Goal: Book appointment/travel/reservation

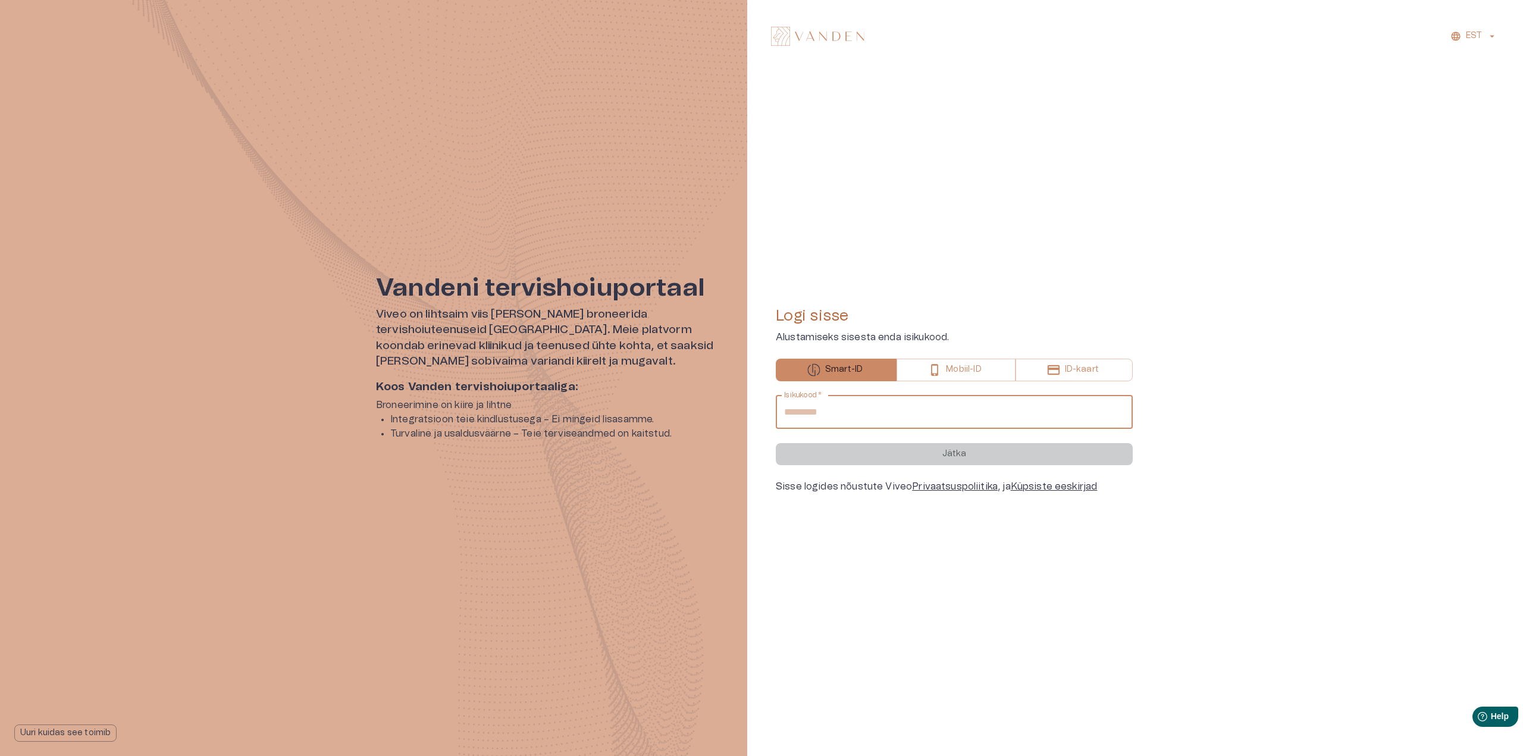
click at [807, 413] on input "Isikukood   *" at bounding box center [954, 412] width 357 height 33
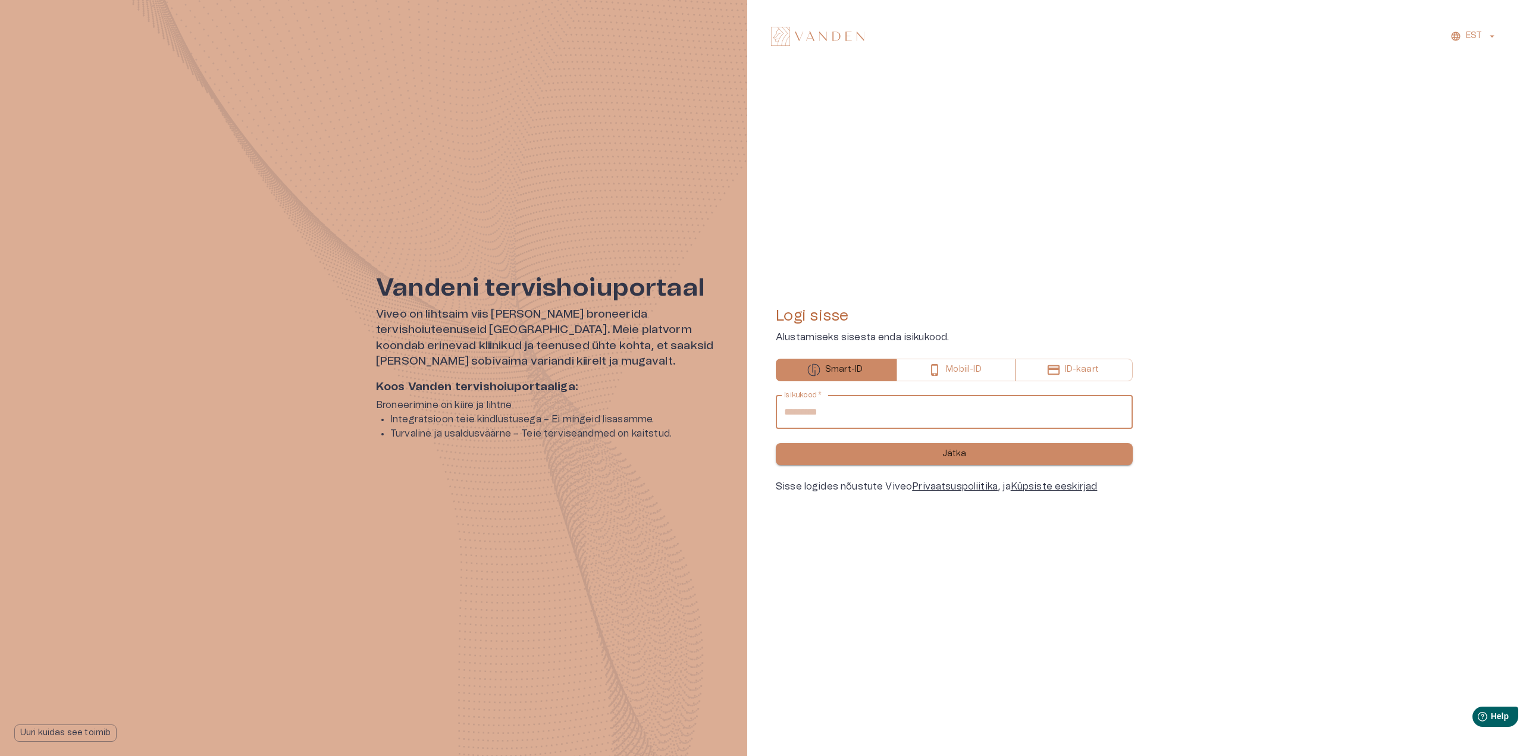
type input "**********"
click at [910, 448] on button "Jätka" at bounding box center [954, 454] width 357 height 22
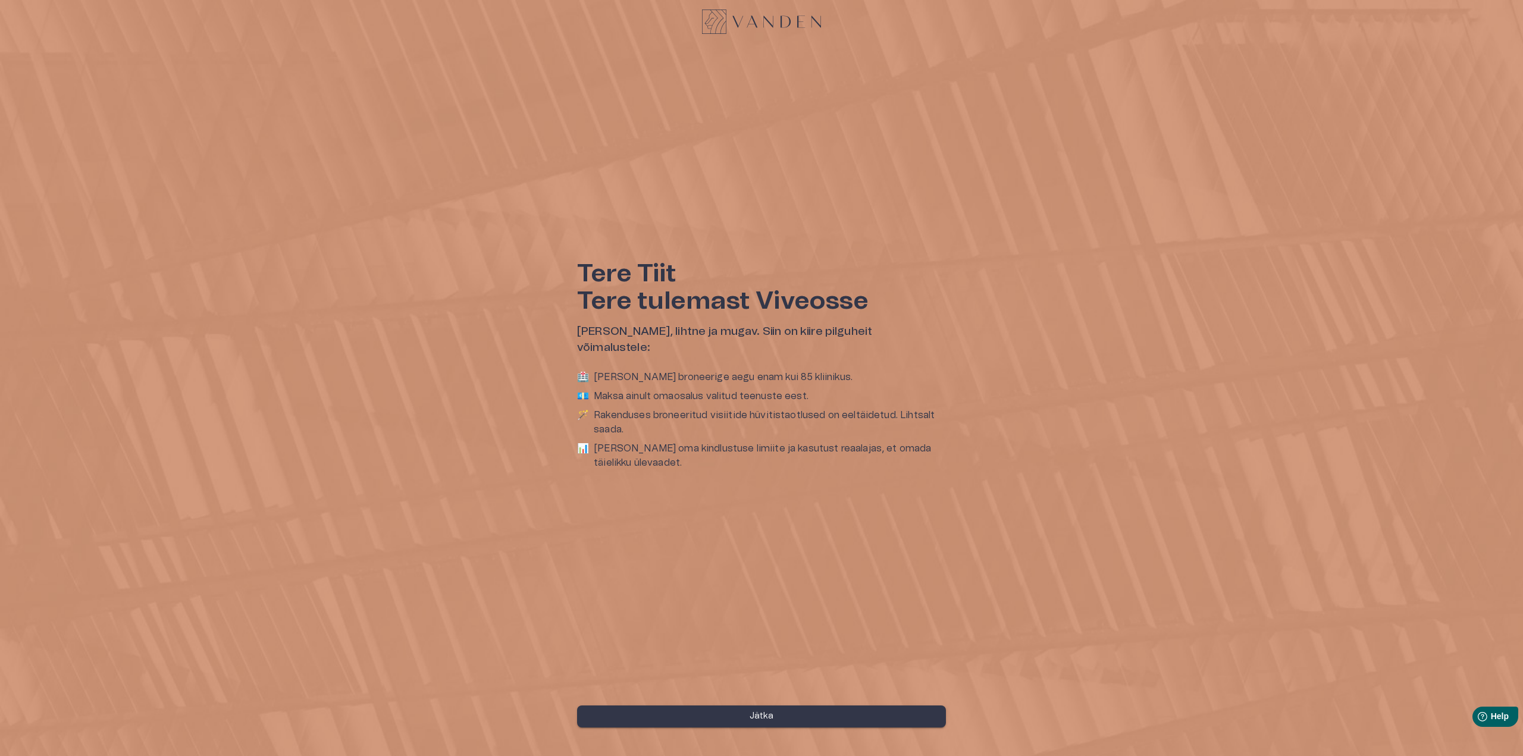
click at [751, 723] on button "Jätka" at bounding box center [761, 717] width 369 height 22
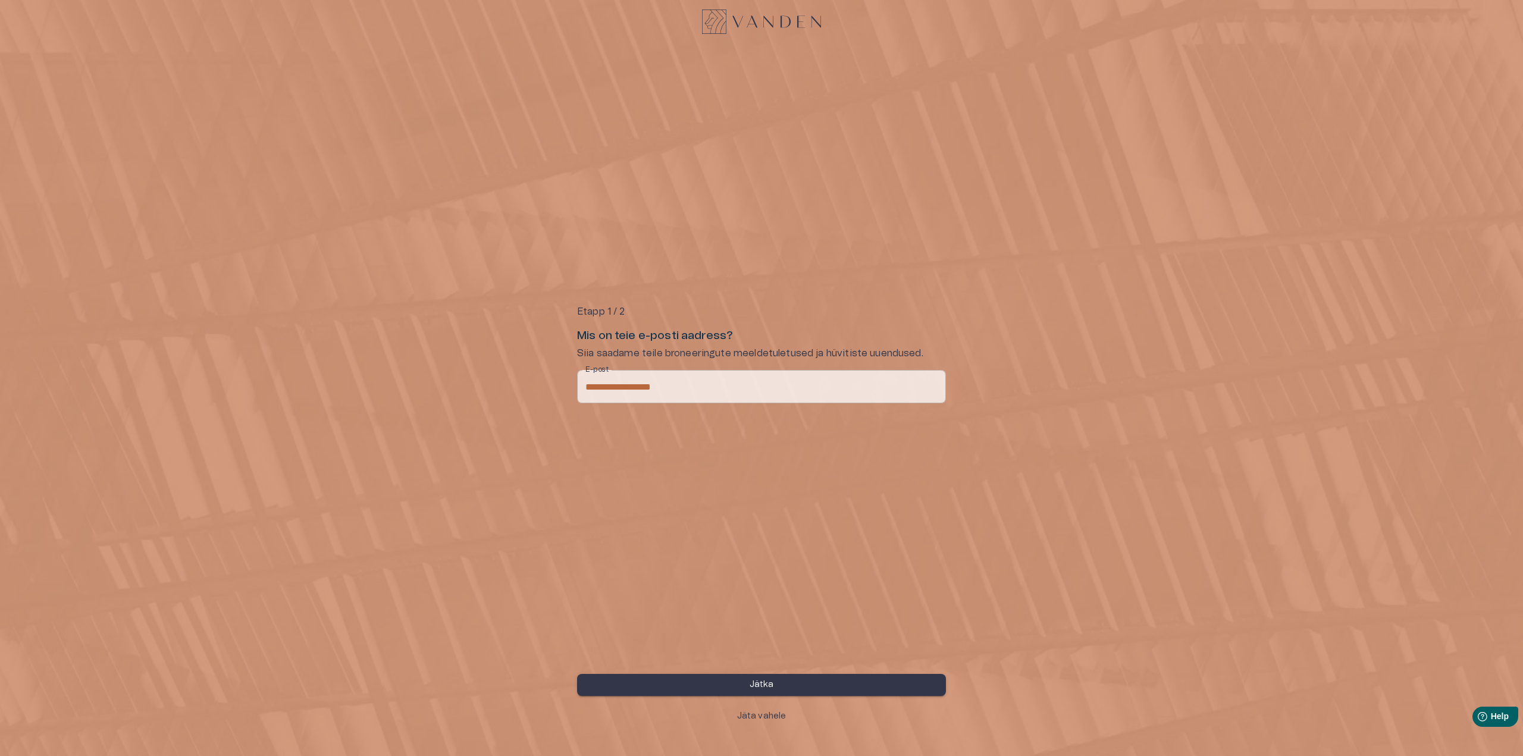
click at [759, 681] on p "Jätka" at bounding box center [762, 685] width 24 height 12
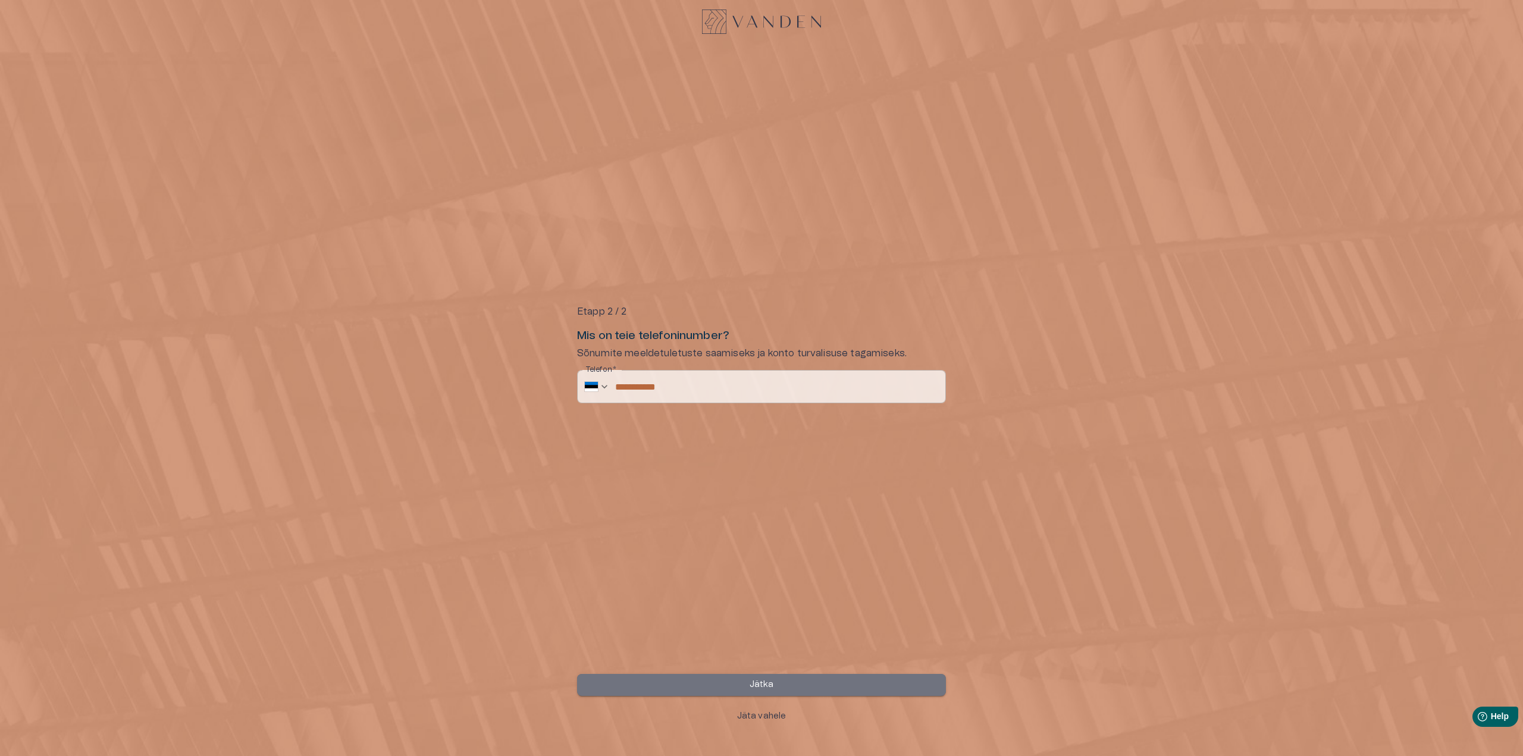
click at [753, 685] on p "Jätka" at bounding box center [762, 685] width 24 height 12
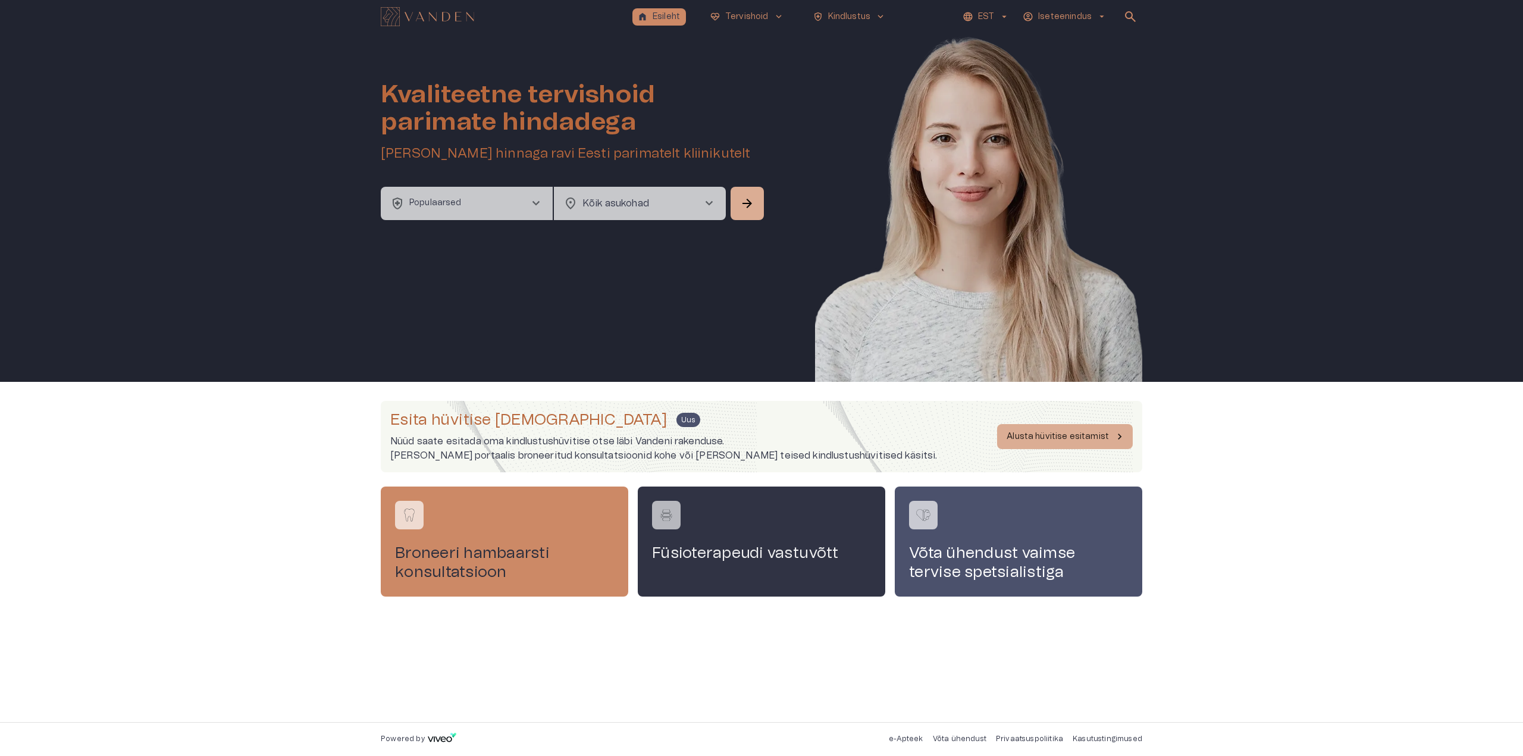
click at [765, 538] on div "Füsioterapeudi vastuvõtt" at bounding box center [761, 541] width 247 height 109
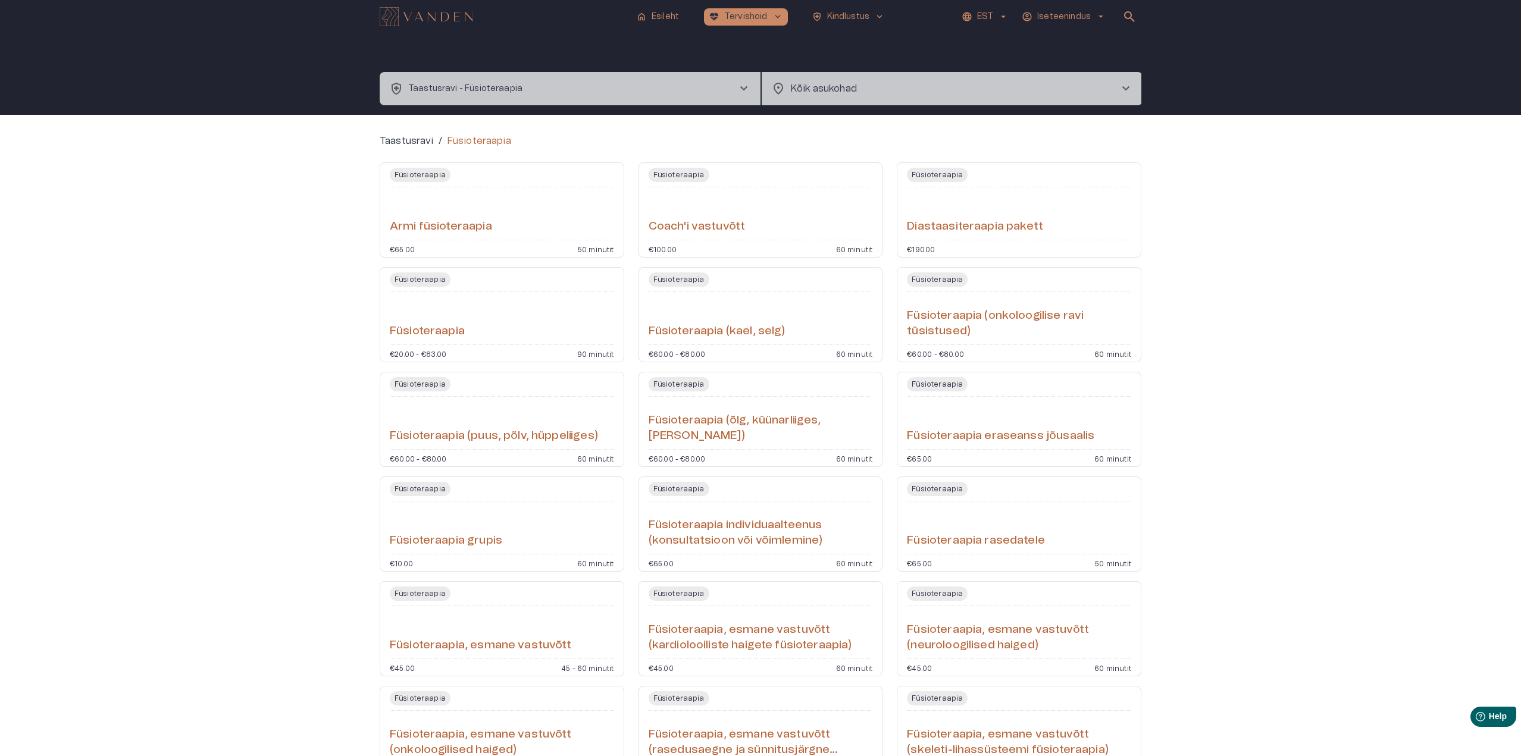
click at [456, 6] on div "home Esileht [MEDICAL_DATA]_heart Tervishoid keyboard_arrow_down health_and_saf…" at bounding box center [761, 17] width 762 height 24
click at [450, 14] on img "Navigate to homepage" at bounding box center [426, 16] width 93 height 19
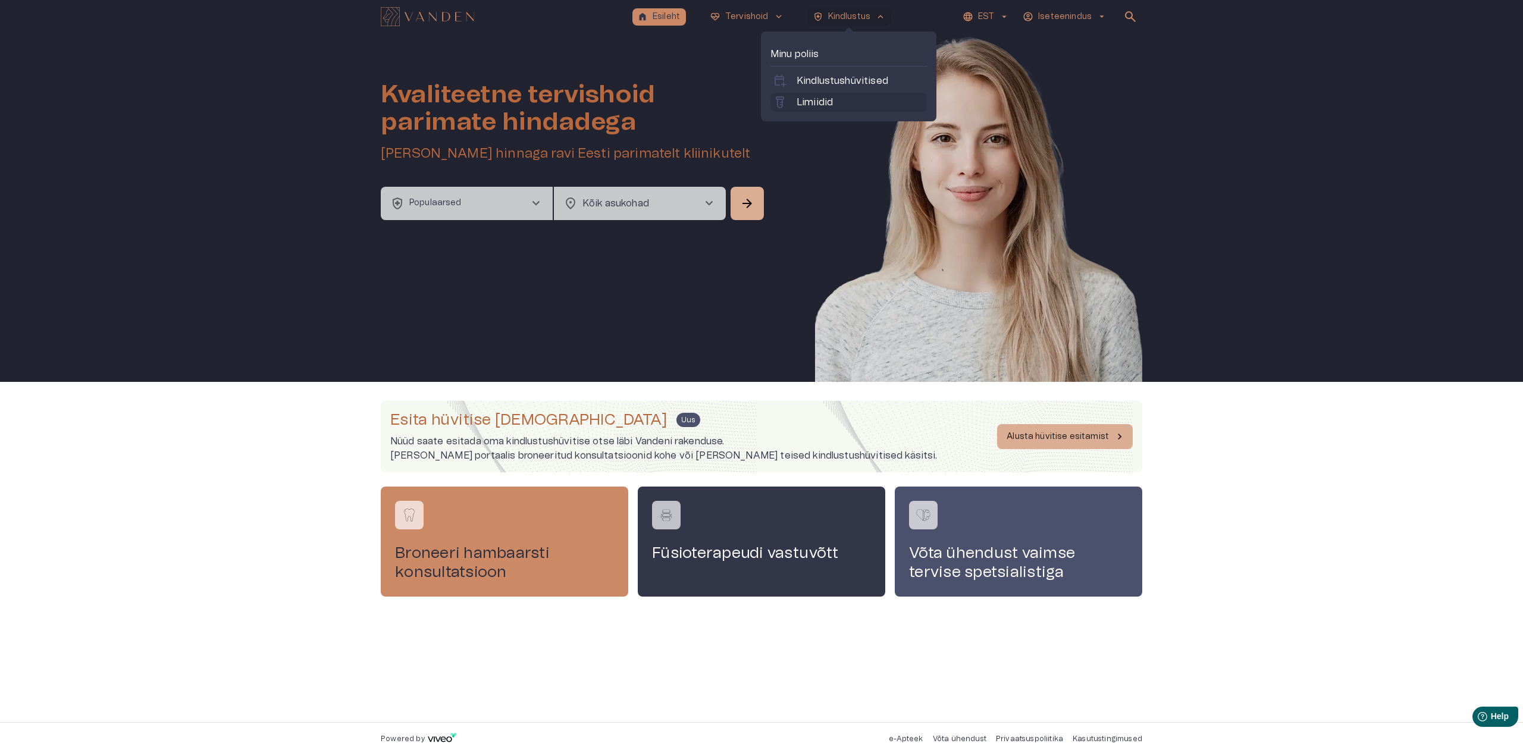
click at [820, 103] on p "Limiidid" at bounding box center [815, 102] width 36 height 14
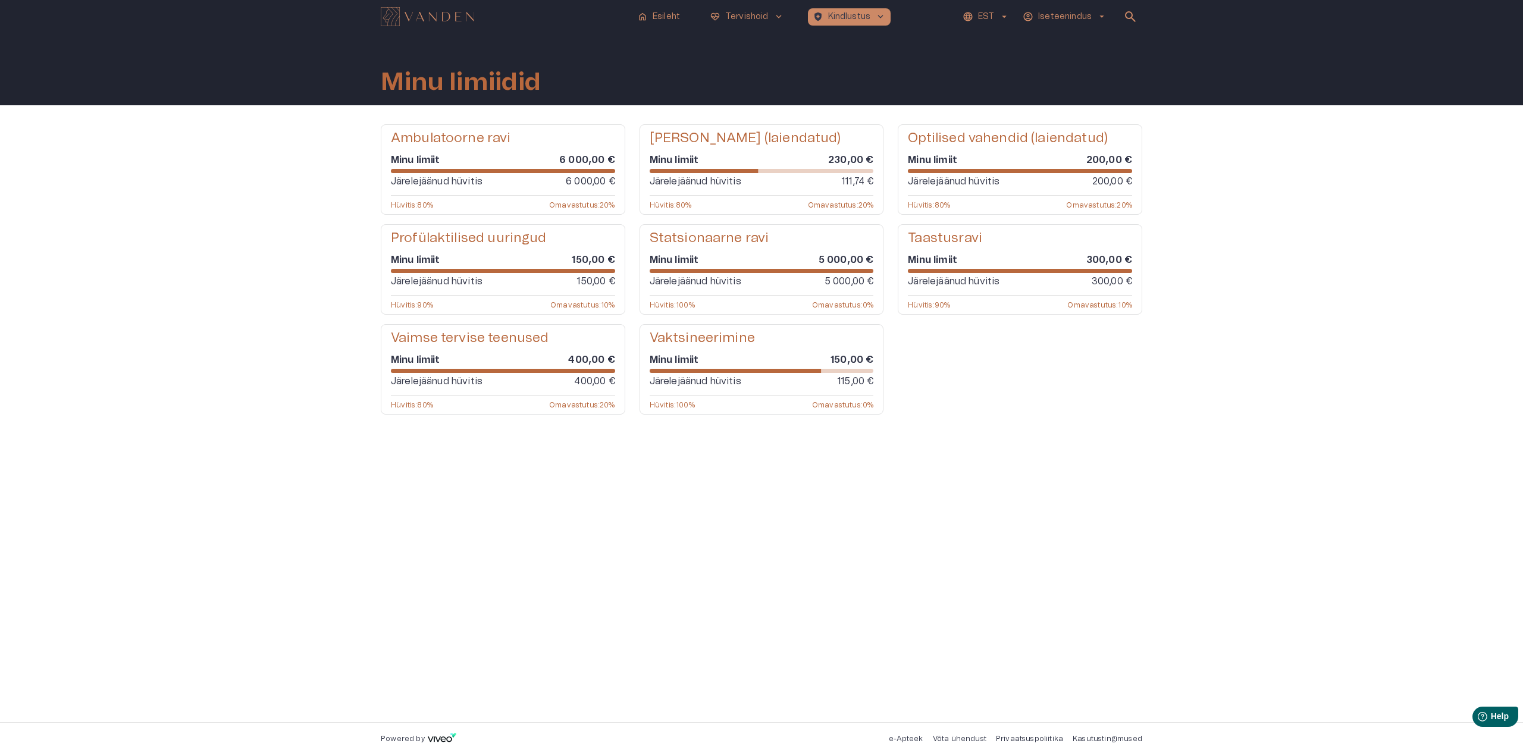
click at [446, 21] on img "Navigate to homepage" at bounding box center [427, 16] width 93 height 19
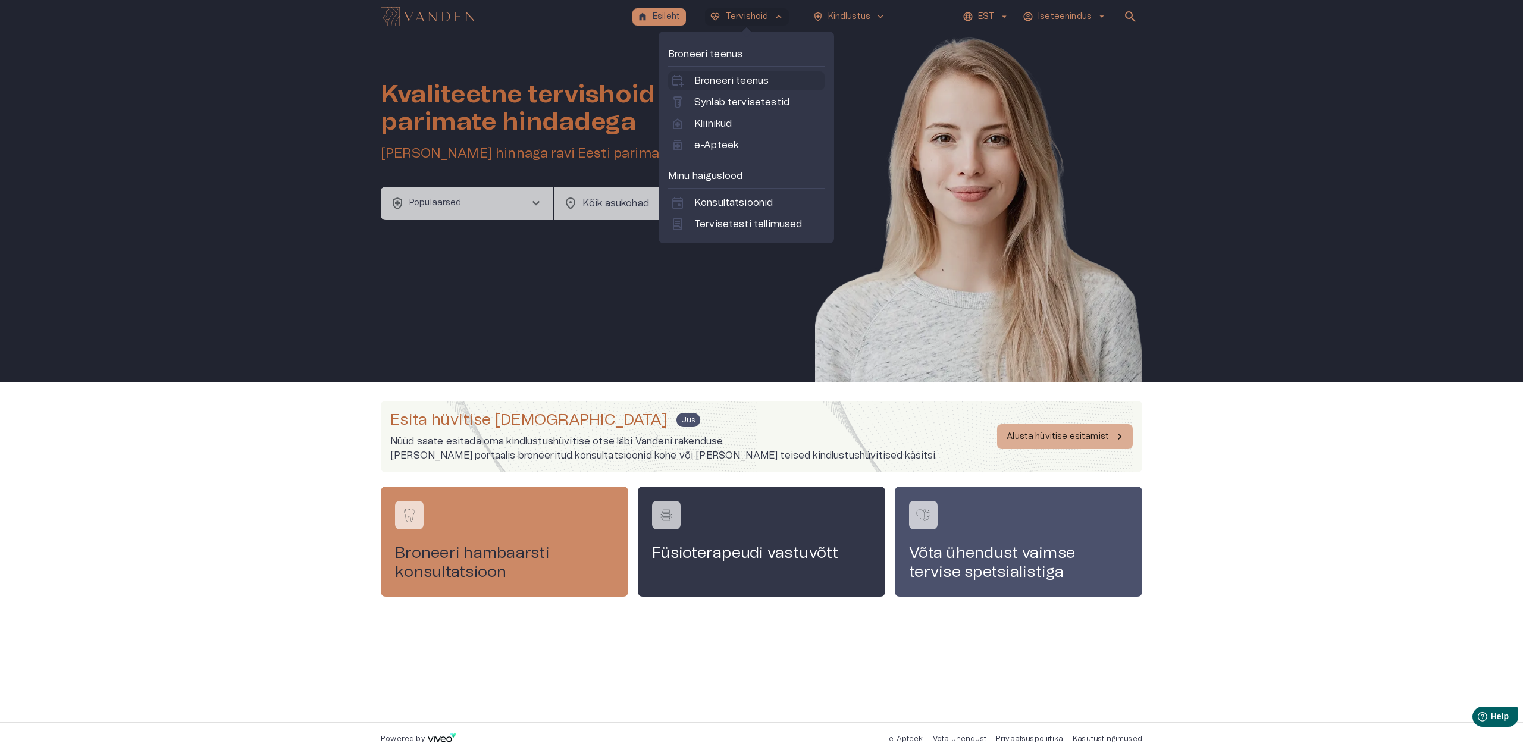
click at [756, 82] on p "Broneeri teenus" at bounding box center [731, 81] width 74 height 14
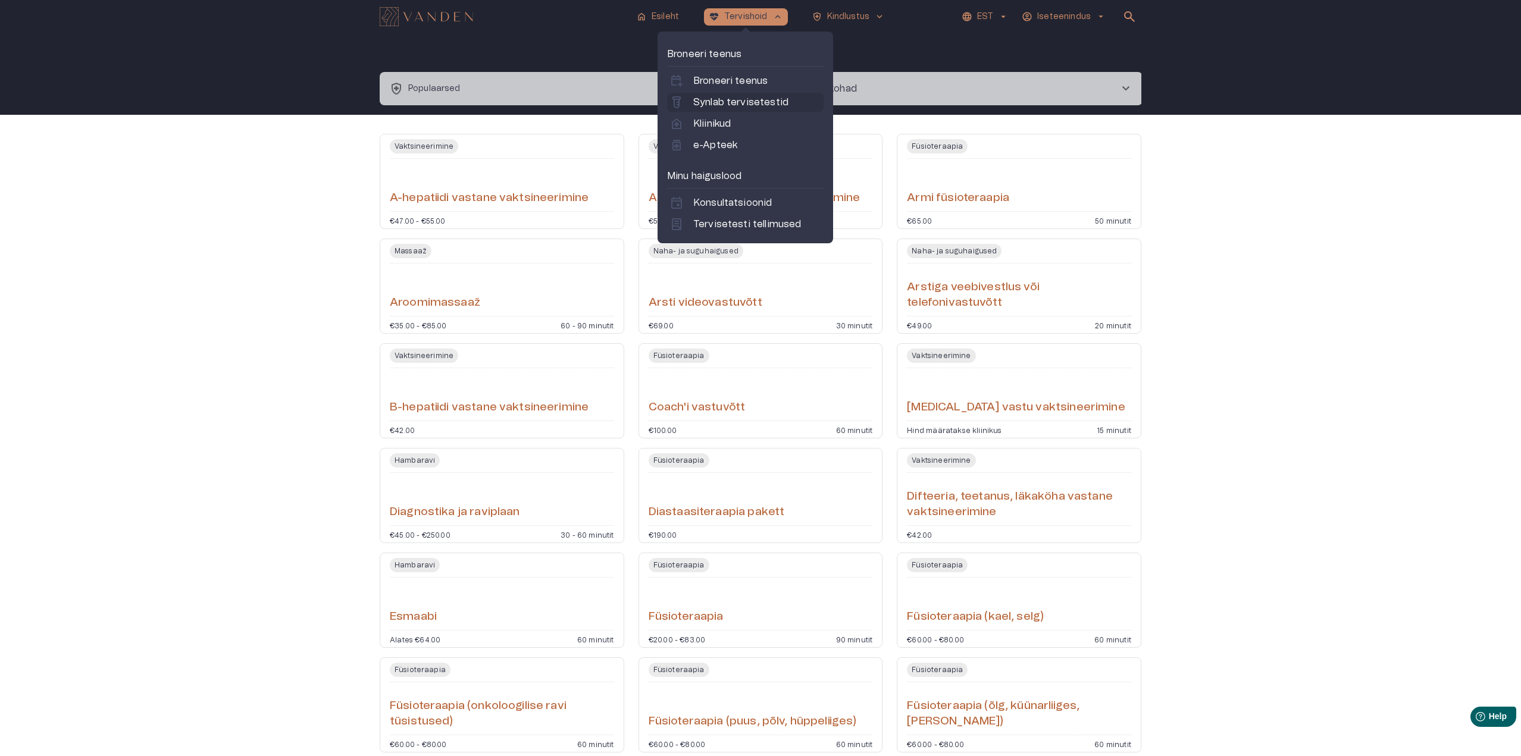
click at [754, 102] on p "Synlab tervisetestid" at bounding box center [740, 102] width 95 height 14
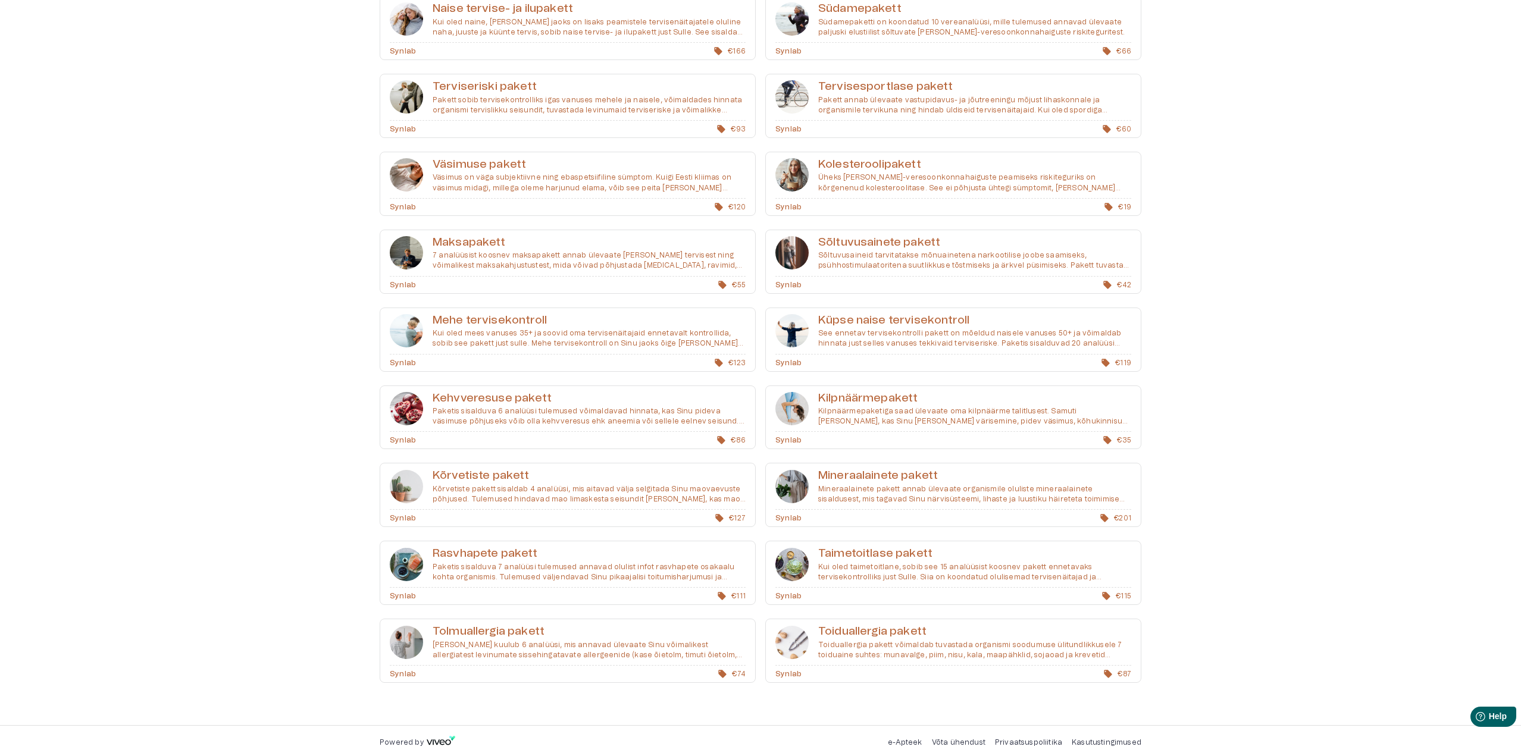
scroll to position [131, 0]
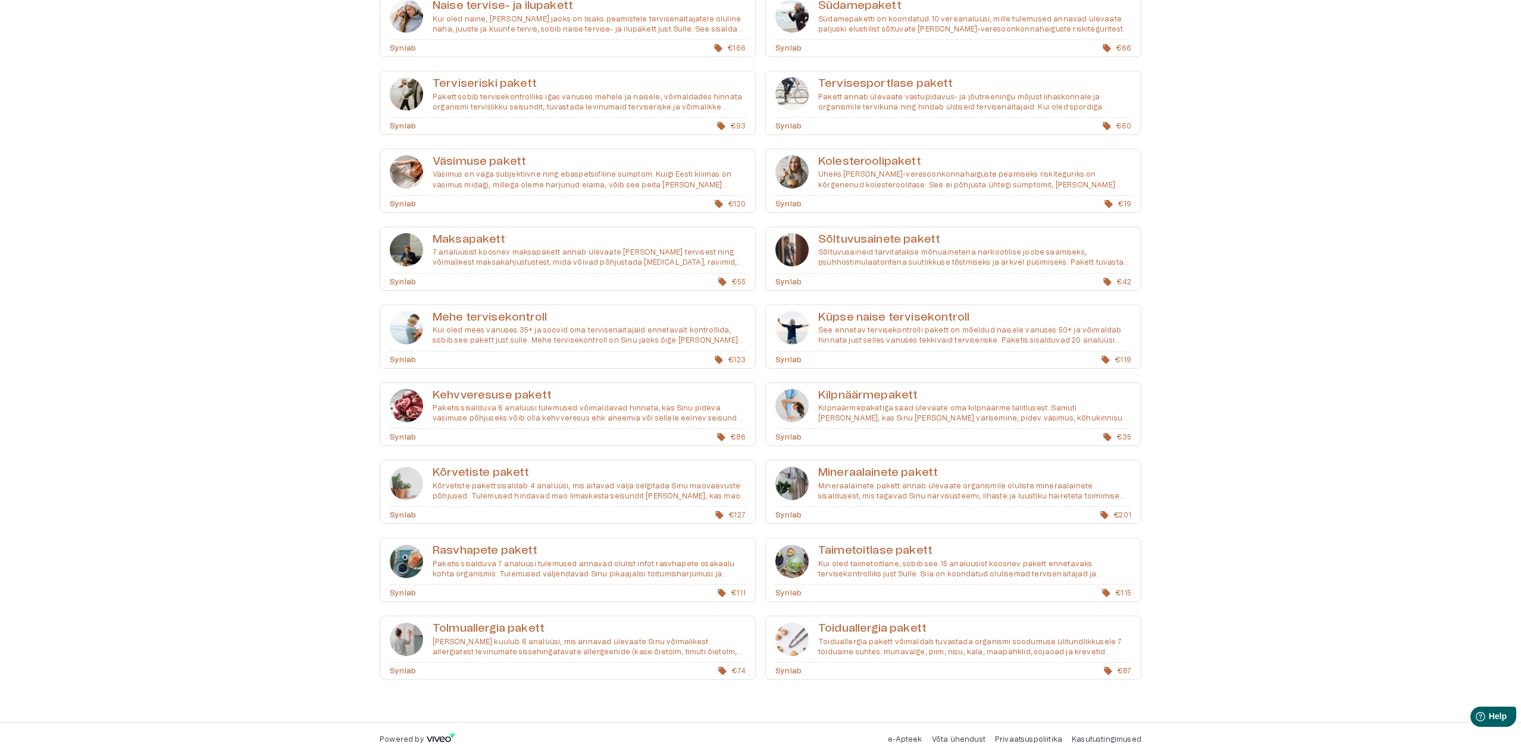
click at [486, 315] on h6 "Mehe tervisekontroll" at bounding box center [589, 318] width 313 height 16
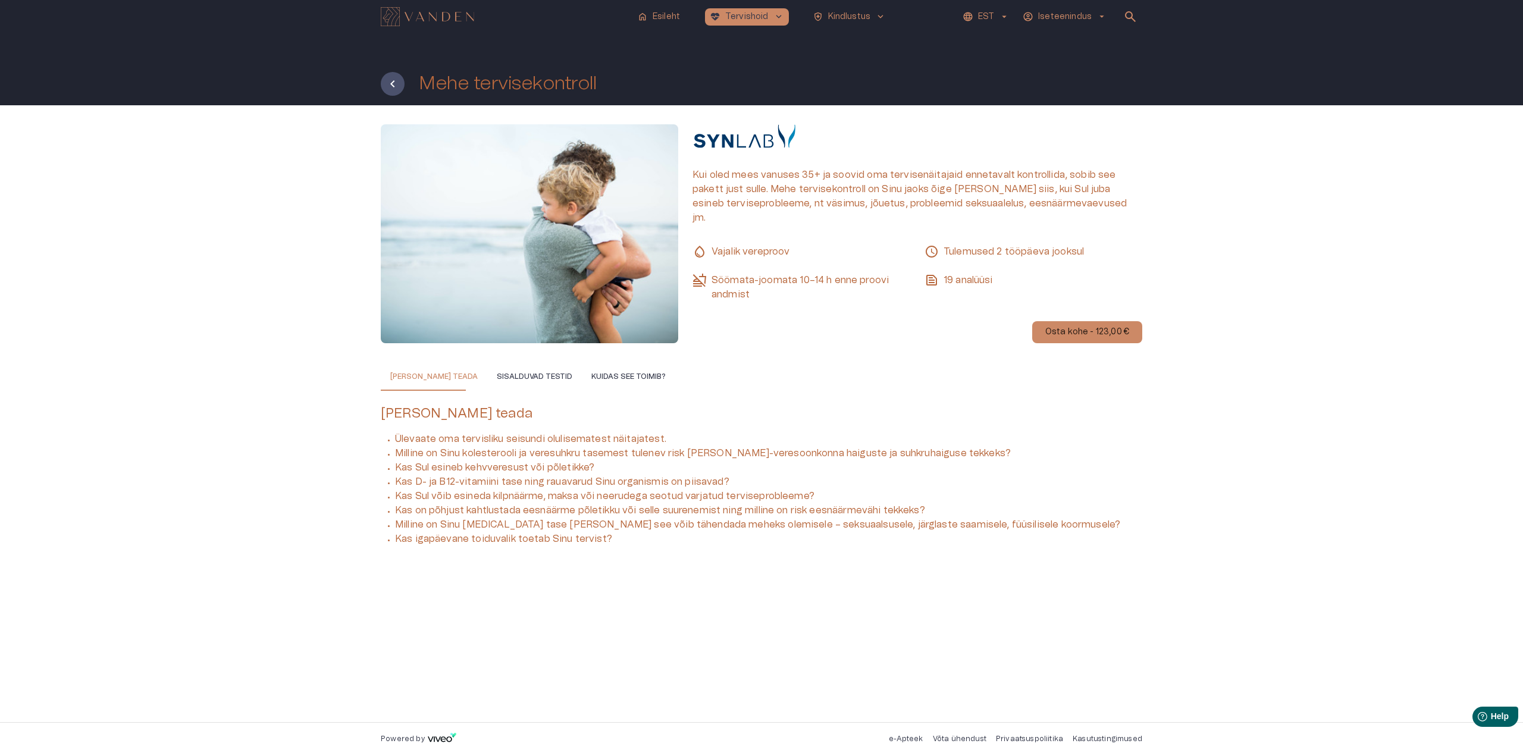
click at [443, 15] on img "Navigate to homepage" at bounding box center [427, 16] width 93 height 19
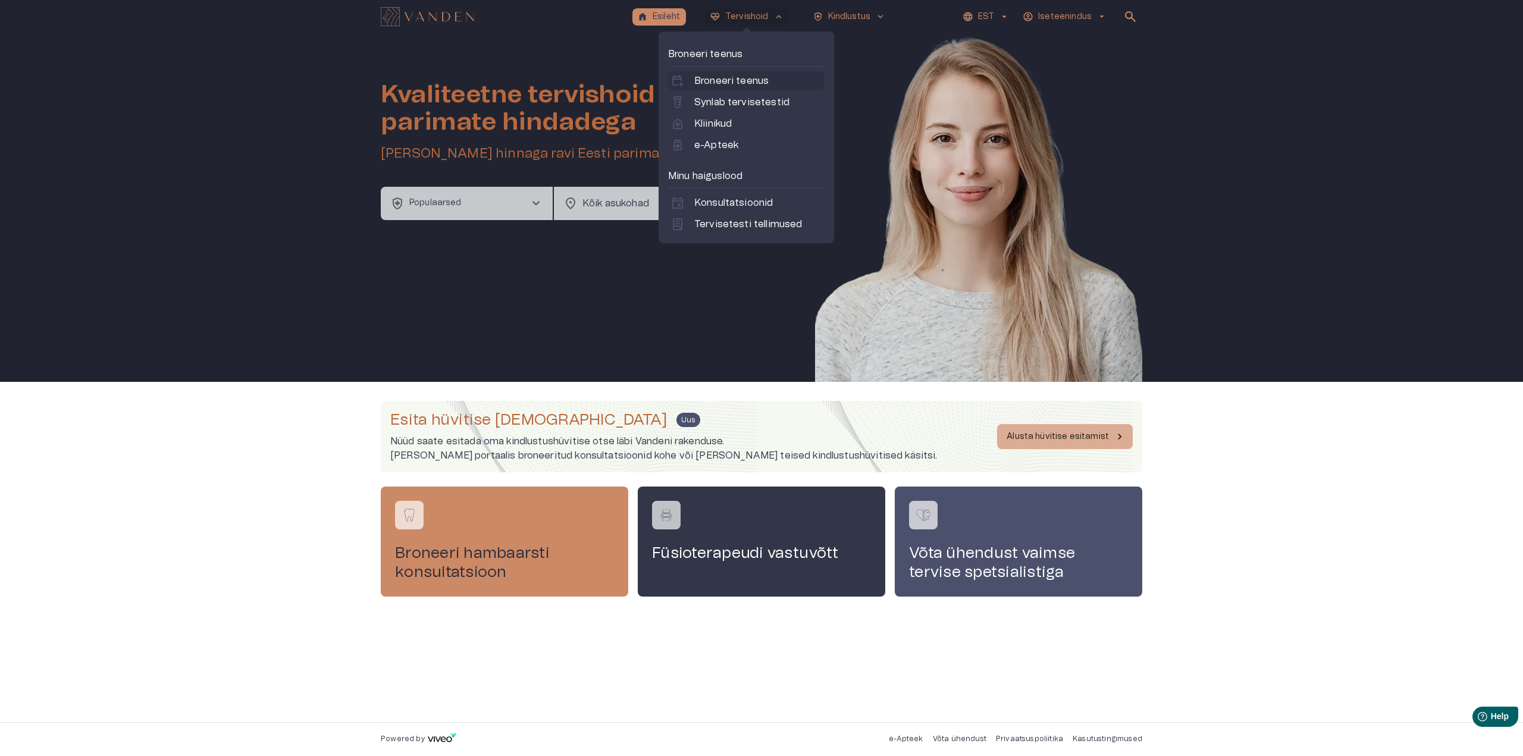
click at [730, 81] on p "Broneeri teenus" at bounding box center [731, 81] width 74 height 14
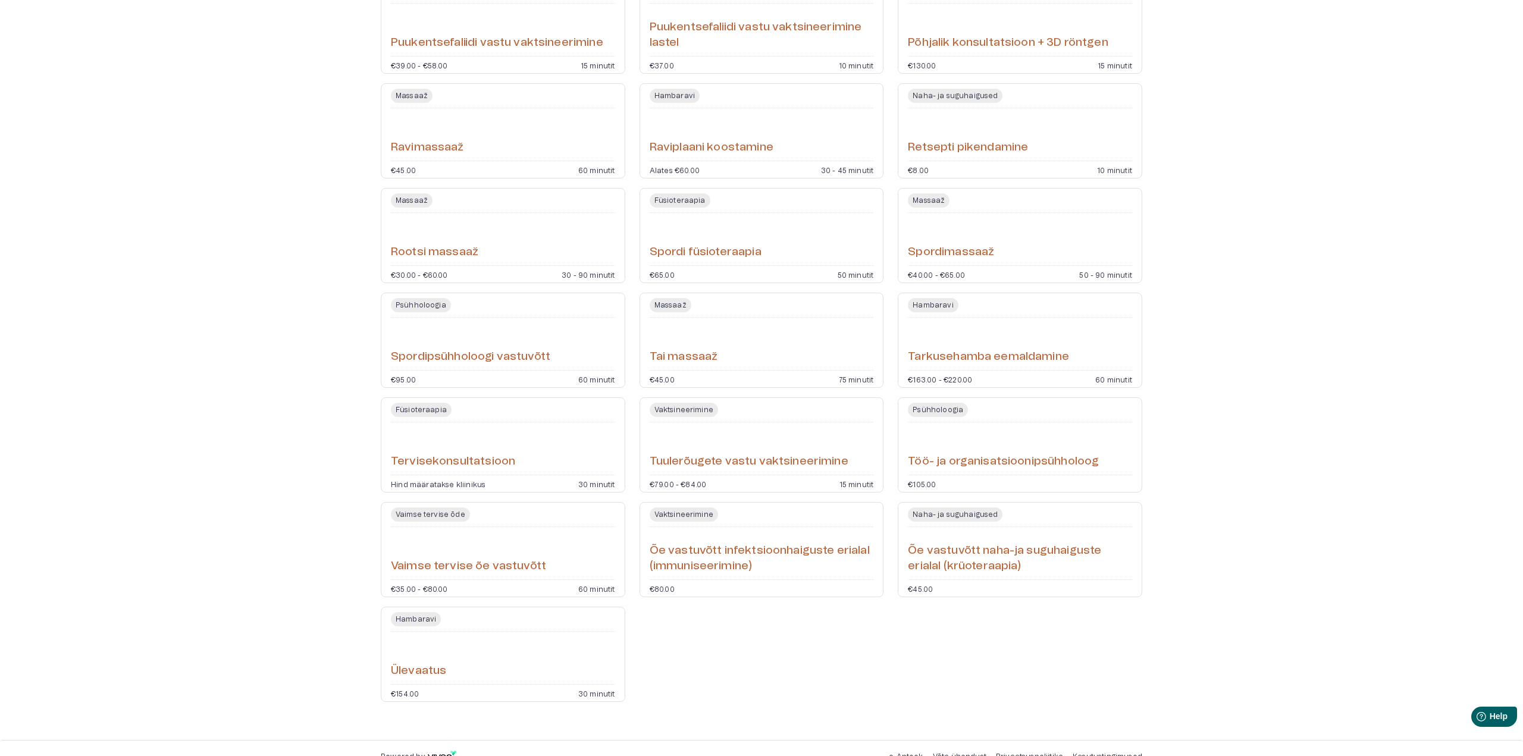
scroll to position [3419, 0]
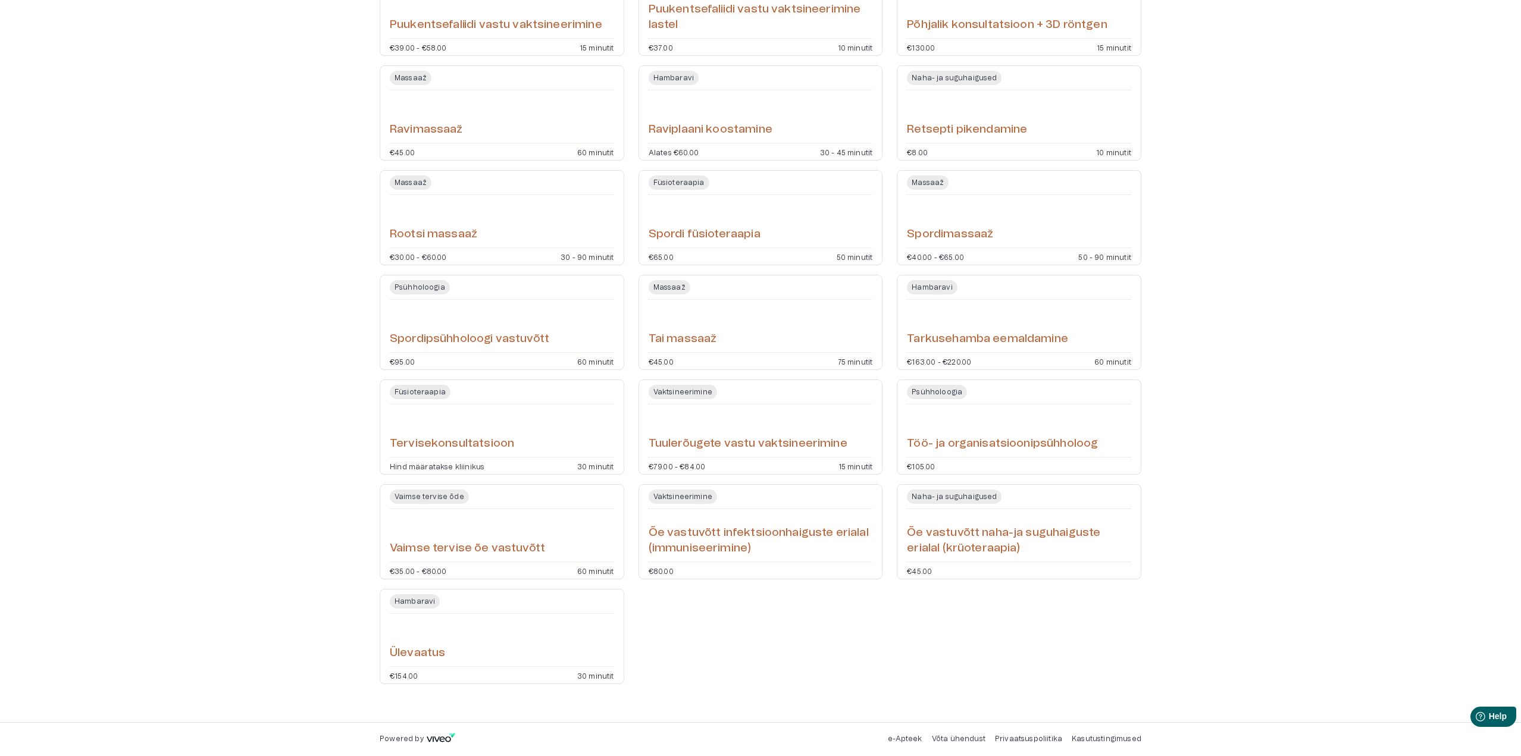
click at [427, 237] on h6 "Rootsi massaaž" at bounding box center [433, 235] width 87 height 16
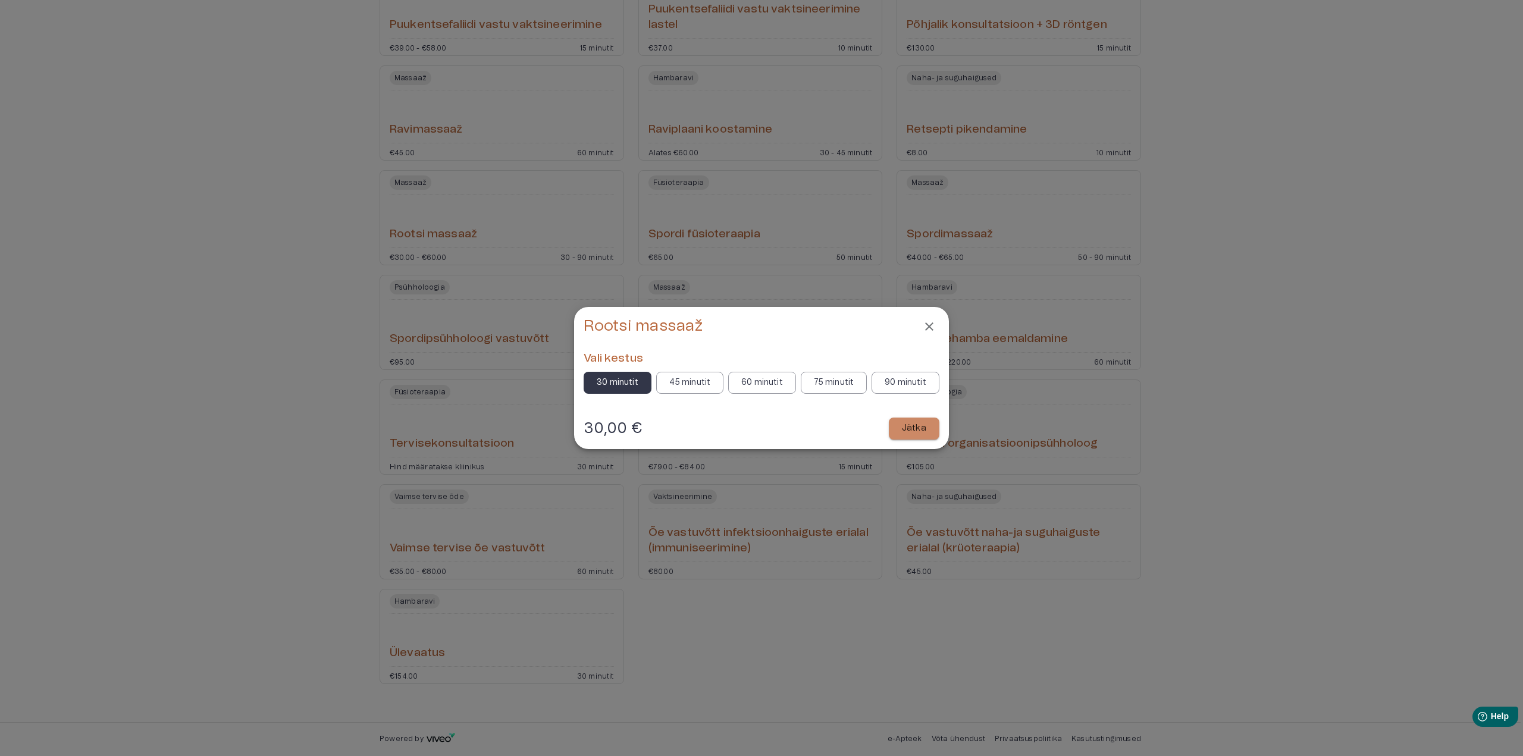
click at [766, 377] on p "60 minutit" at bounding box center [762, 383] width 42 height 12
click at [923, 433] on p "Jätka" at bounding box center [914, 428] width 24 height 12
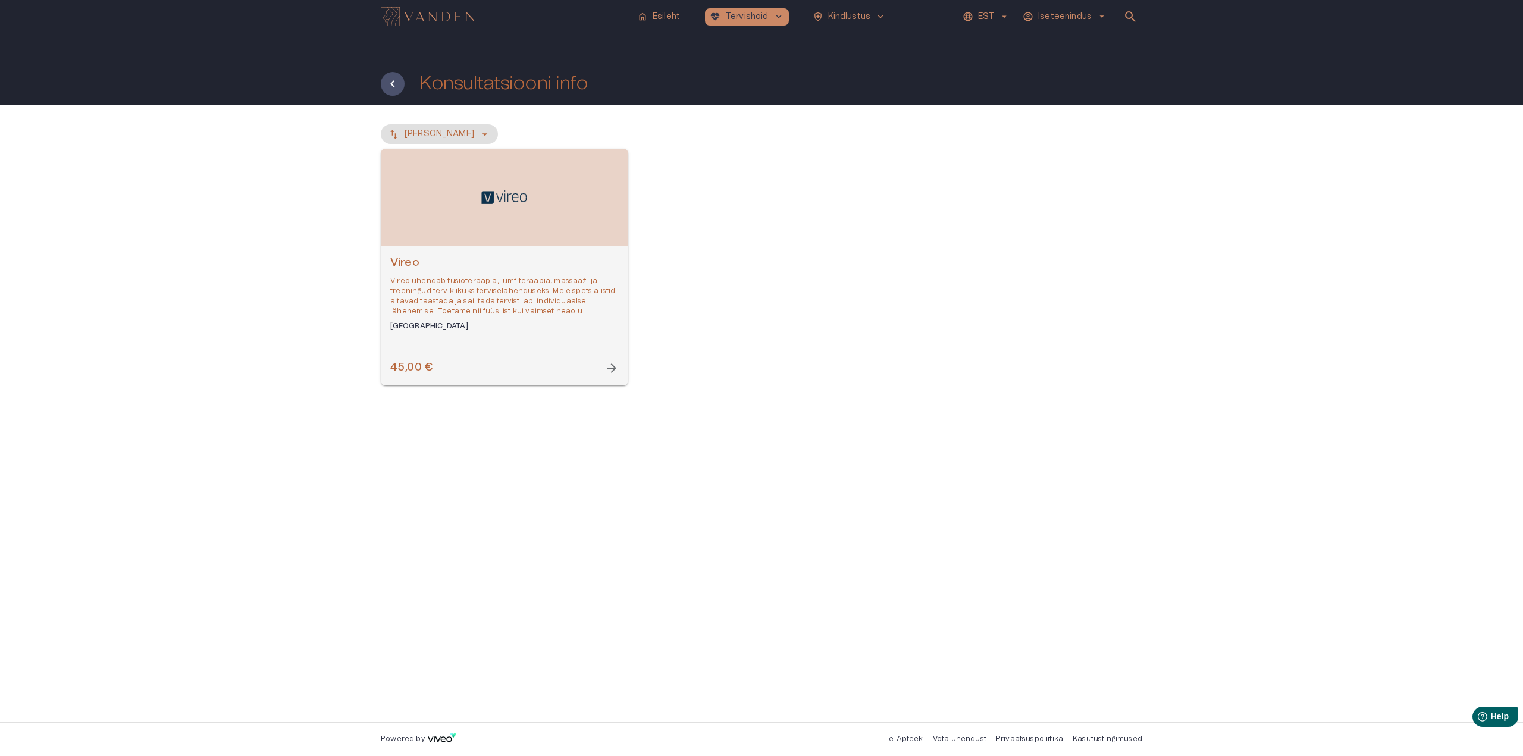
click at [456, 8] on img "Navigate to homepage" at bounding box center [427, 16] width 93 height 19
